Goal: Task Accomplishment & Management: Manage account settings

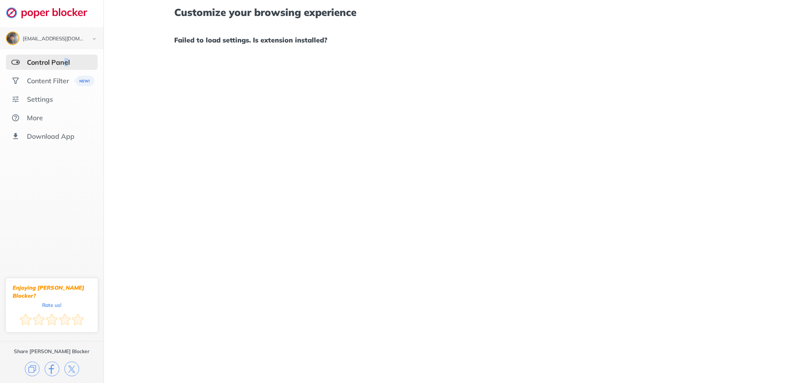
click at [66, 60] on div "Control Panel" at bounding box center [48, 62] width 43 height 8
click at [7, 65] on div "Control Panel" at bounding box center [52, 62] width 92 height 15
click at [47, 77] on div "Content Filter" at bounding box center [48, 81] width 42 height 8
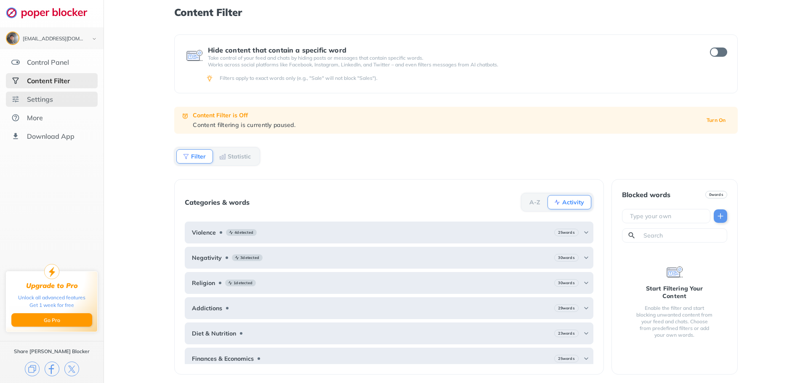
click at [59, 101] on div "Settings" at bounding box center [52, 99] width 92 height 15
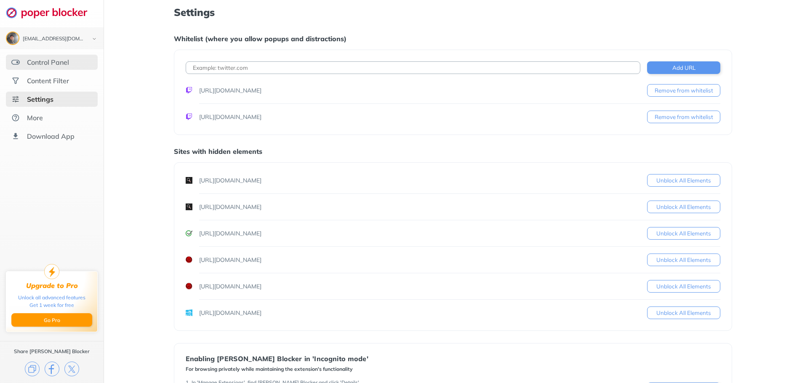
click at [55, 62] on div "Control Panel" at bounding box center [48, 62] width 42 height 8
